Goal: Information Seeking & Learning: Find contact information

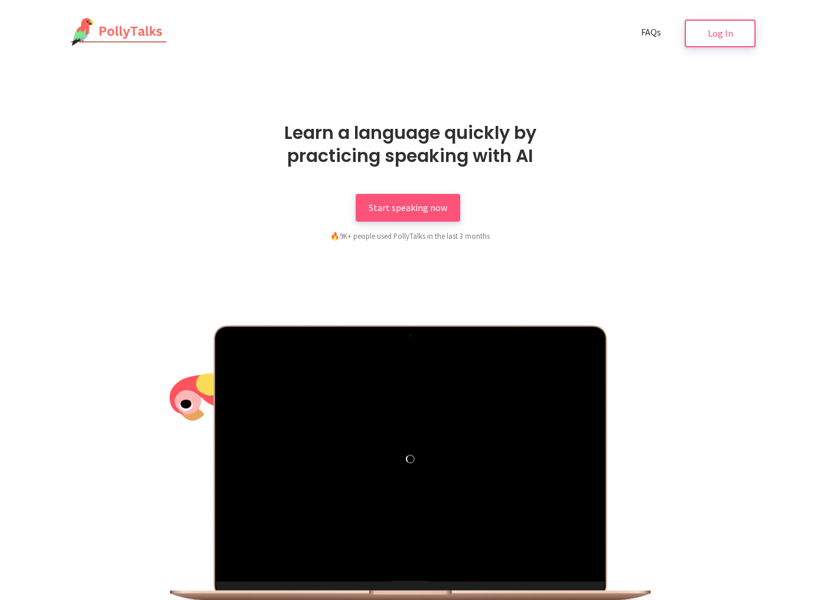
click at [649, 33] on span "FAQs" at bounding box center [651, 32] width 20 height 12
click at [649, 36] on span "FAQs" at bounding box center [651, 32] width 20 height 12
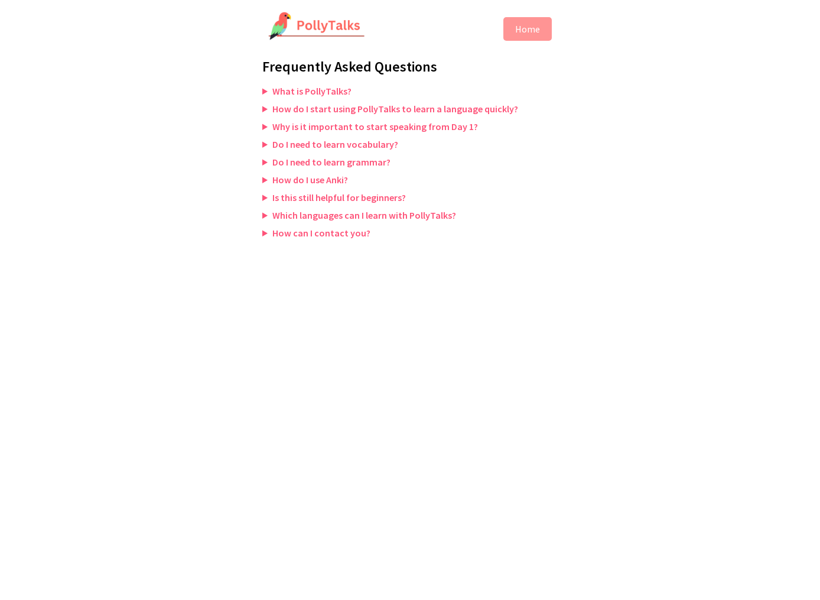
click at [369, 215] on summary "Which languages can I learn with PollyTalks?" at bounding box center [410, 215] width 296 height 12
drag, startPoint x: 300, startPoint y: 231, endPoint x: 288, endPoint y: 233, distance: 12.2
click at [300, 231] on summary "How can I contact you?" at bounding box center [410, 233] width 296 height 12
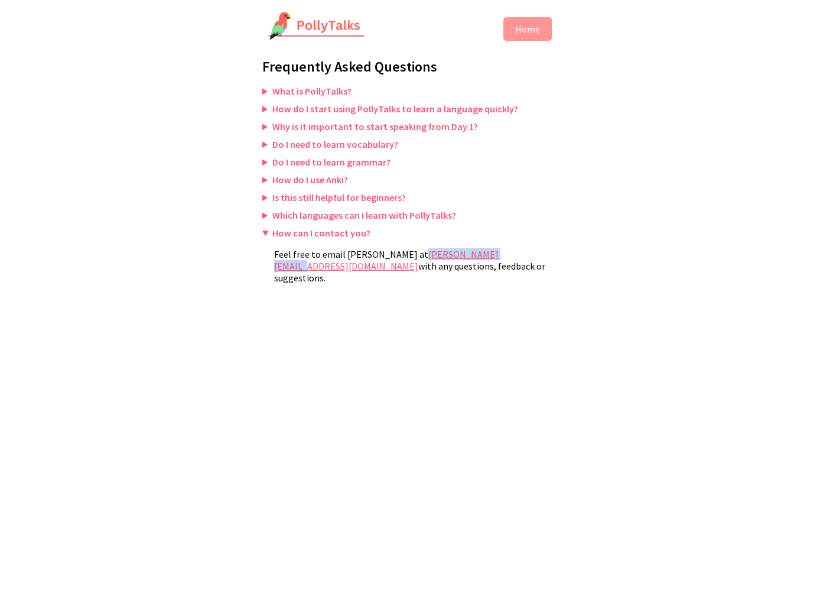
copy link "[PERSON_NAME][EMAIL_ADDRESS][DOMAIN_NAME]"
drag, startPoint x: 301, startPoint y: 90, endPoint x: 288, endPoint y: 89, distance: 13.1
click at [301, 90] on summary "What is PollyTalks?" at bounding box center [410, 91] width 296 height 12
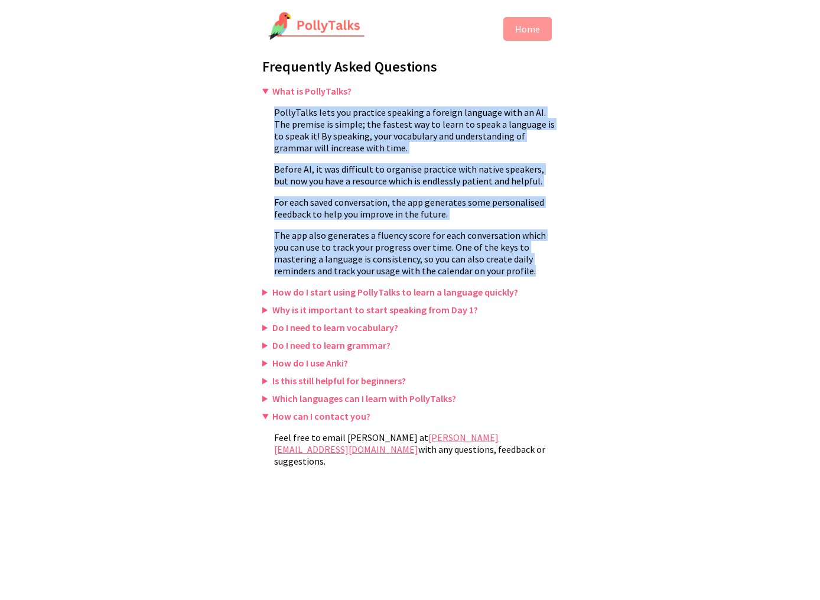
drag, startPoint x: 273, startPoint y: 110, endPoint x: 488, endPoint y: 259, distance: 262.0
click at [510, 272] on details "What is PollyTalks? PollyTalks lets you practice speaking a foreign language wi…" at bounding box center [410, 181] width 296 height 192
copy details "PollyTalks lets you practice speaking a foreign language with an AI. The premis…"
